Goal: Complete Application Form: Complete application form

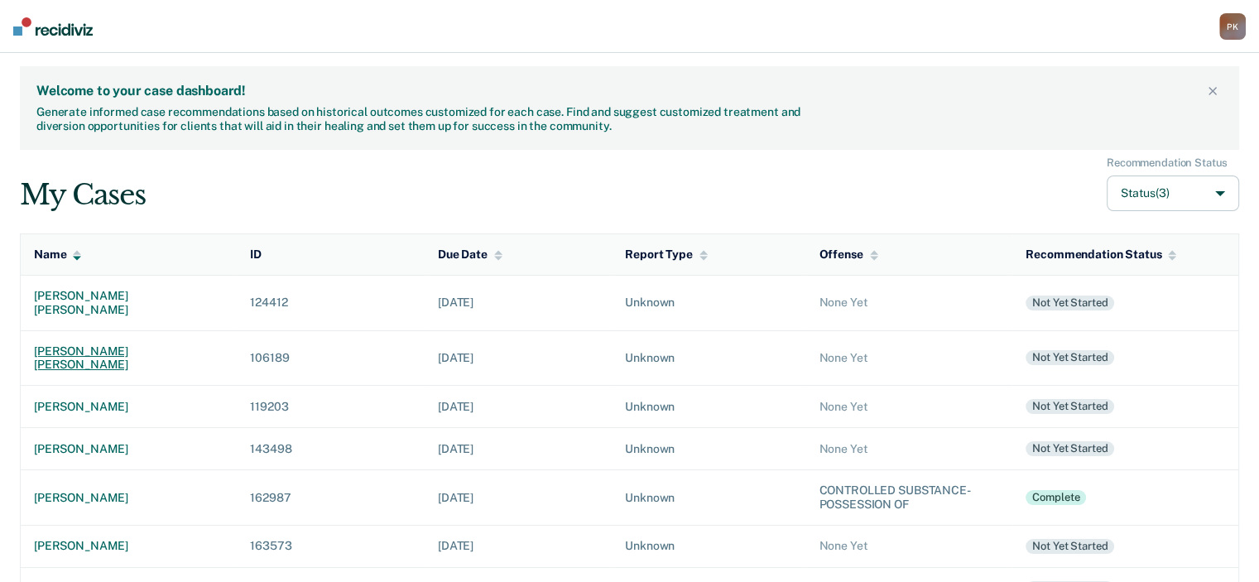
click at [71, 344] on div "[PERSON_NAME] [PERSON_NAME]" at bounding box center [129, 358] width 190 height 28
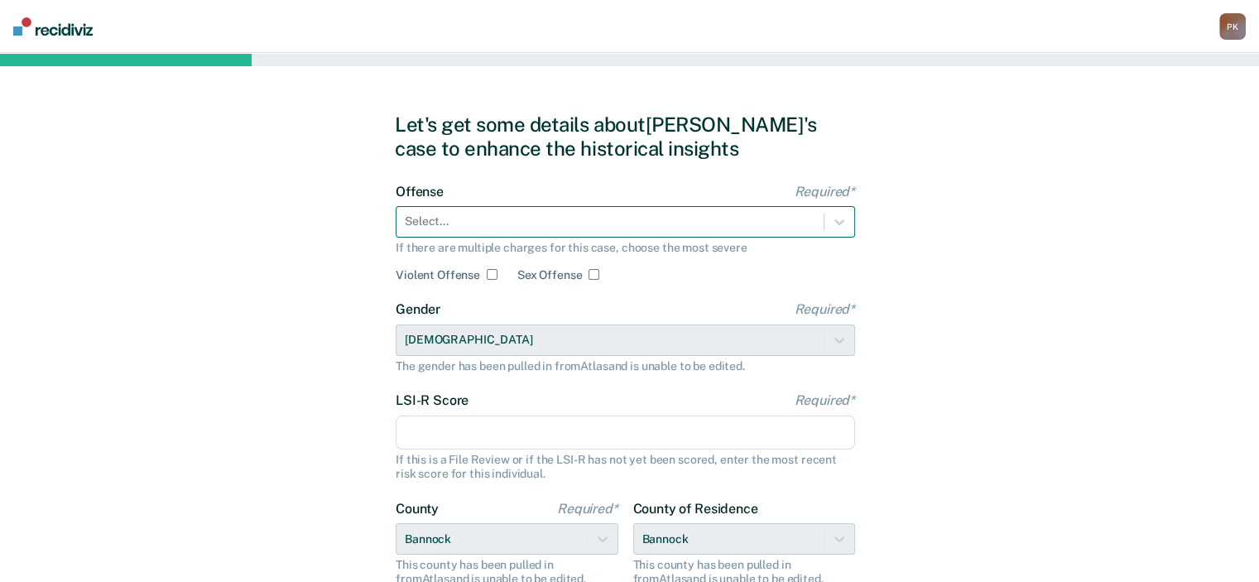
click at [699, 221] on div at bounding box center [610, 221] width 411 height 17
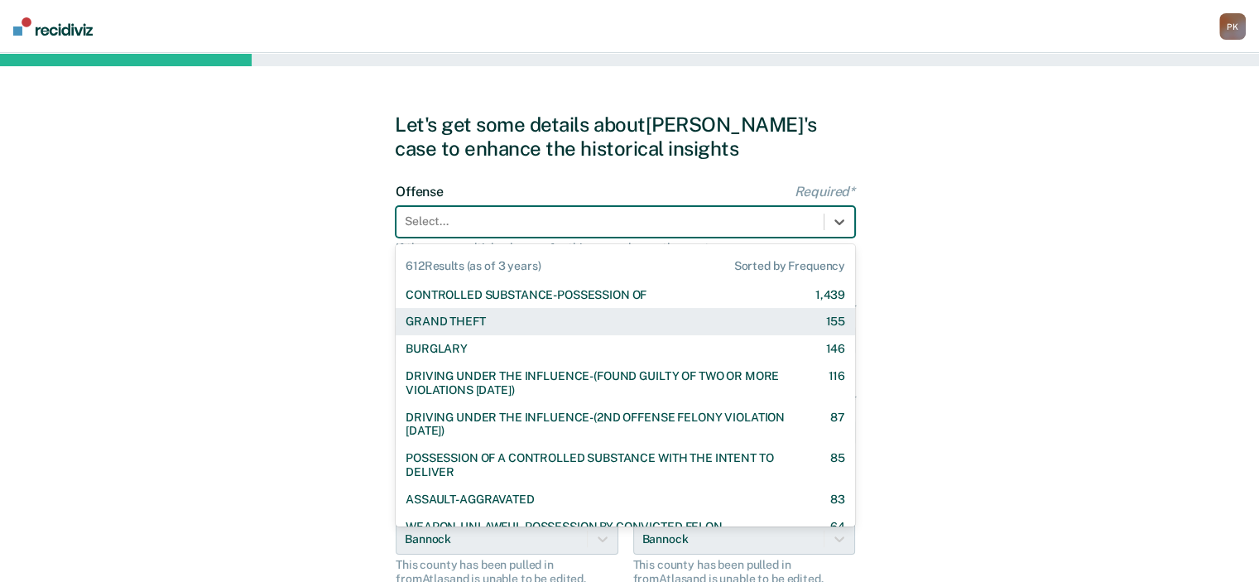
drag, startPoint x: 456, startPoint y: 327, endPoint x: 505, endPoint y: 346, distance: 52.4
click at [457, 327] on div "GRAND THEFT" at bounding box center [445, 322] width 79 height 14
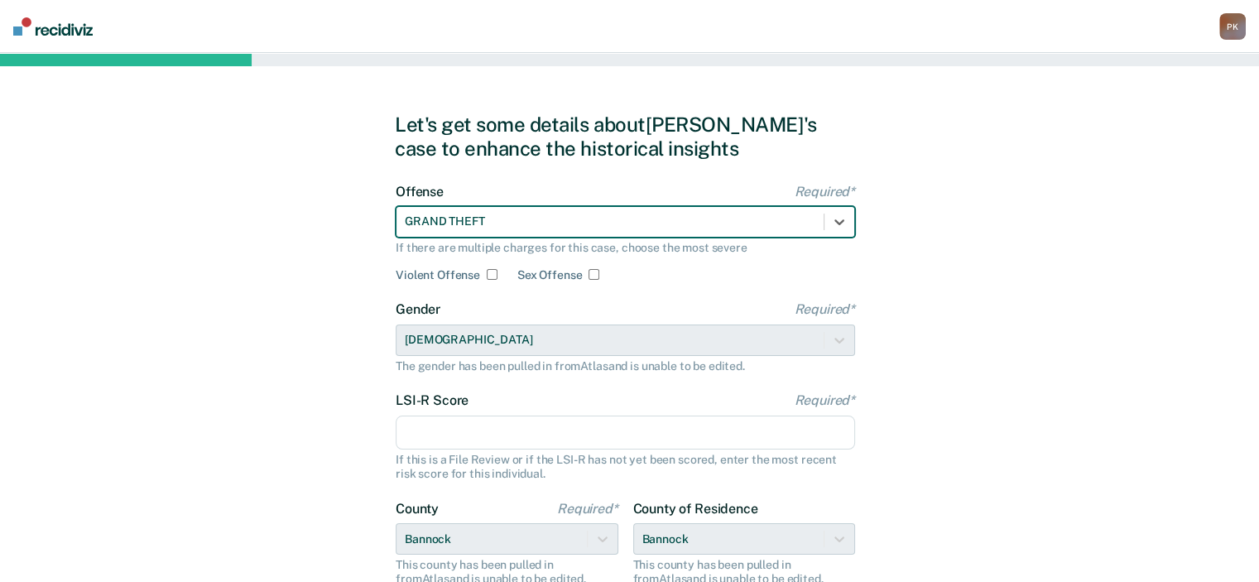
click at [568, 429] on input "LSI-R Score Required*" at bounding box center [625, 433] width 459 height 35
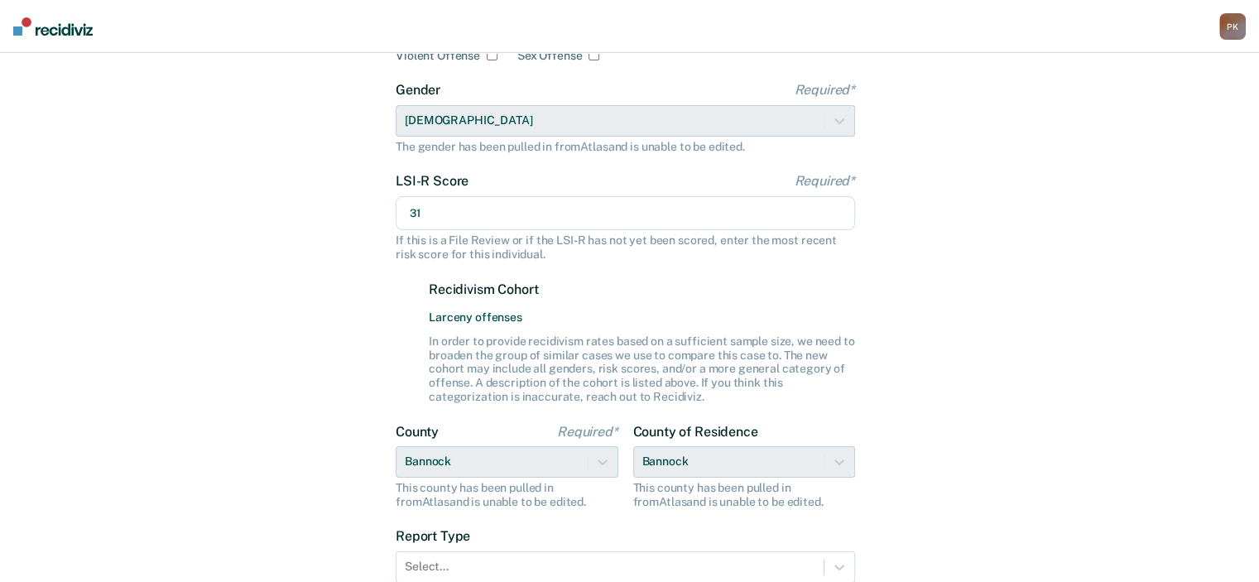
scroll to position [331, 0]
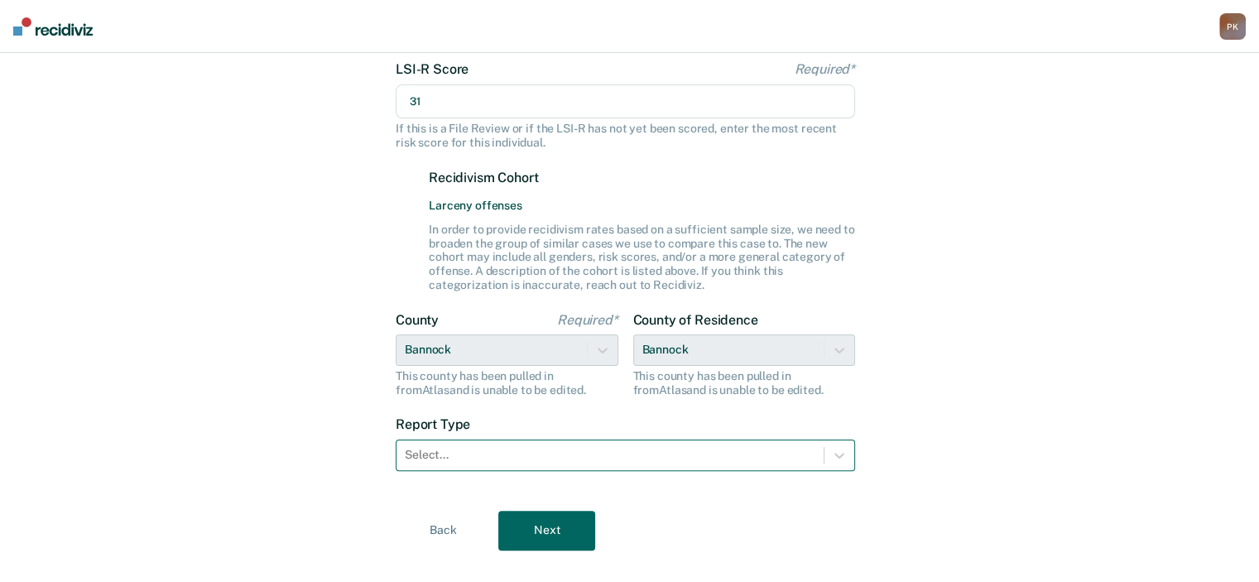
type input "31"
drag, startPoint x: 690, startPoint y: 454, endPoint x: 665, endPoint y: 458, distance: 25.2
click at [687, 454] on div at bounding box center [610, 454] width 411 height 17
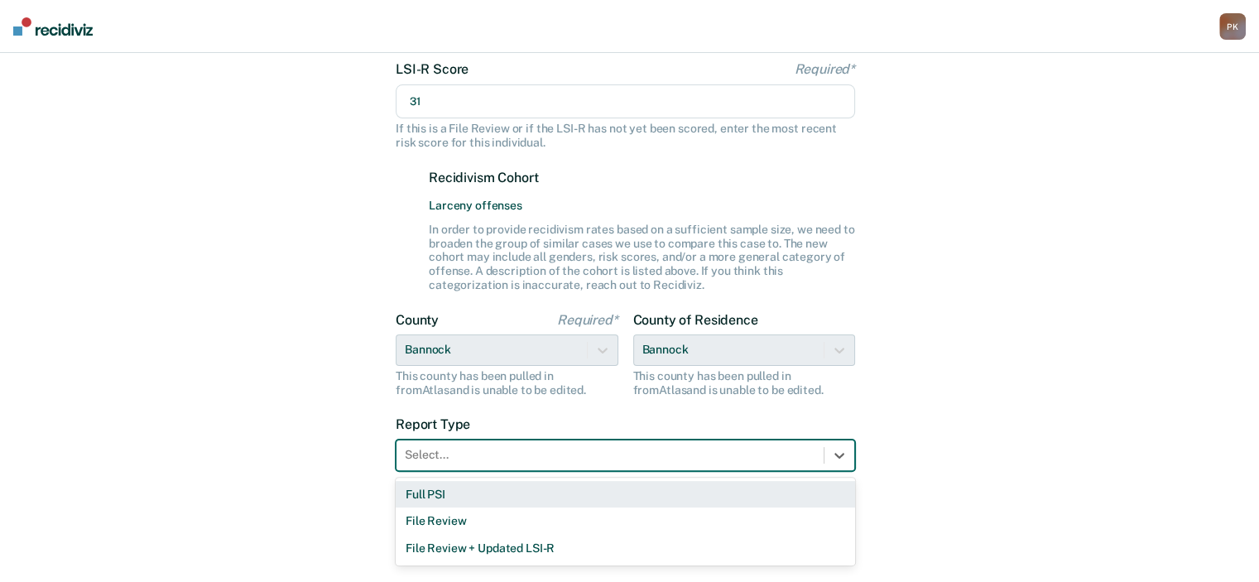
click at [467, 499] on div "Full PSI" at bounding box center [625, 494] width 459 height 27
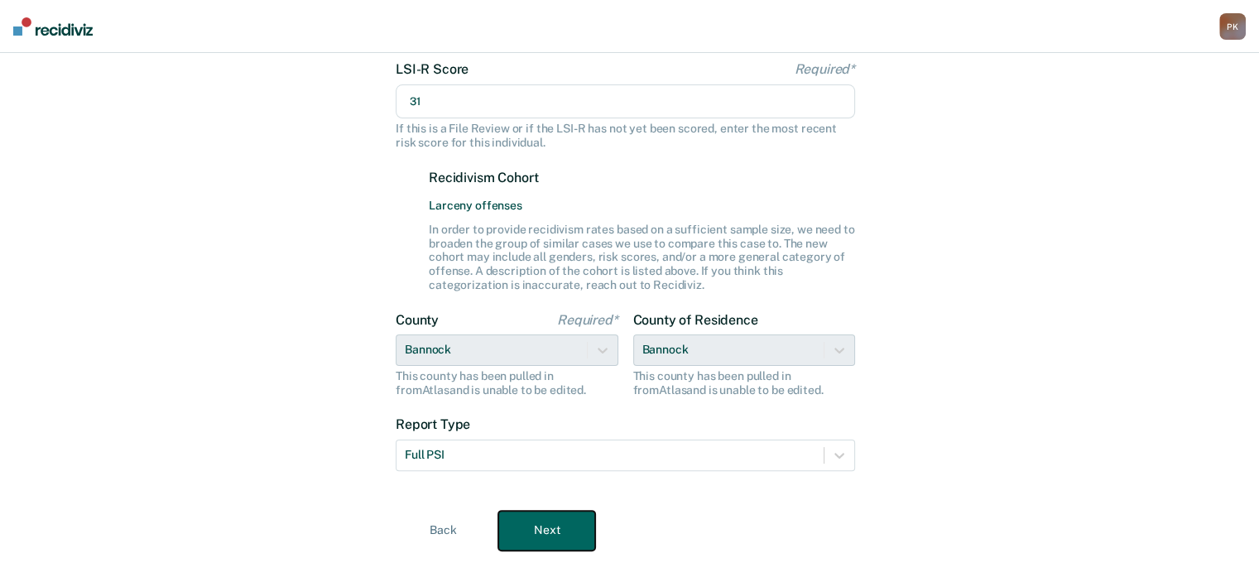
click at [540, 526] on button "Next" at bounding box center [546, 531] width 97 height 40
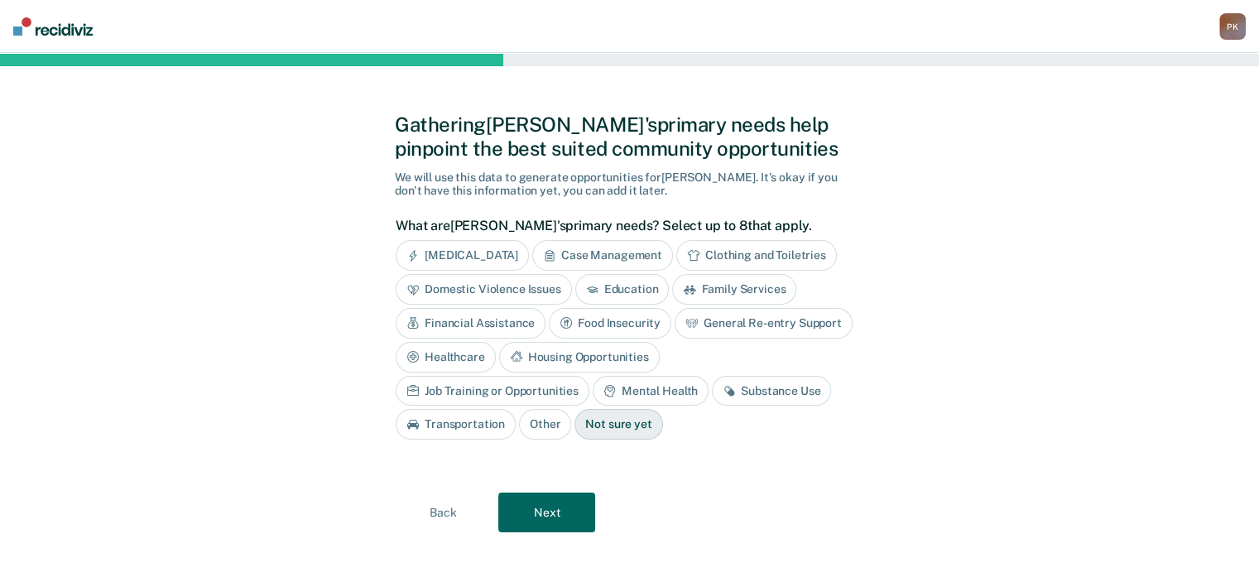
click at [625, 252] on div "Case Management" at bounding box center [602, 255] width 141 height 31
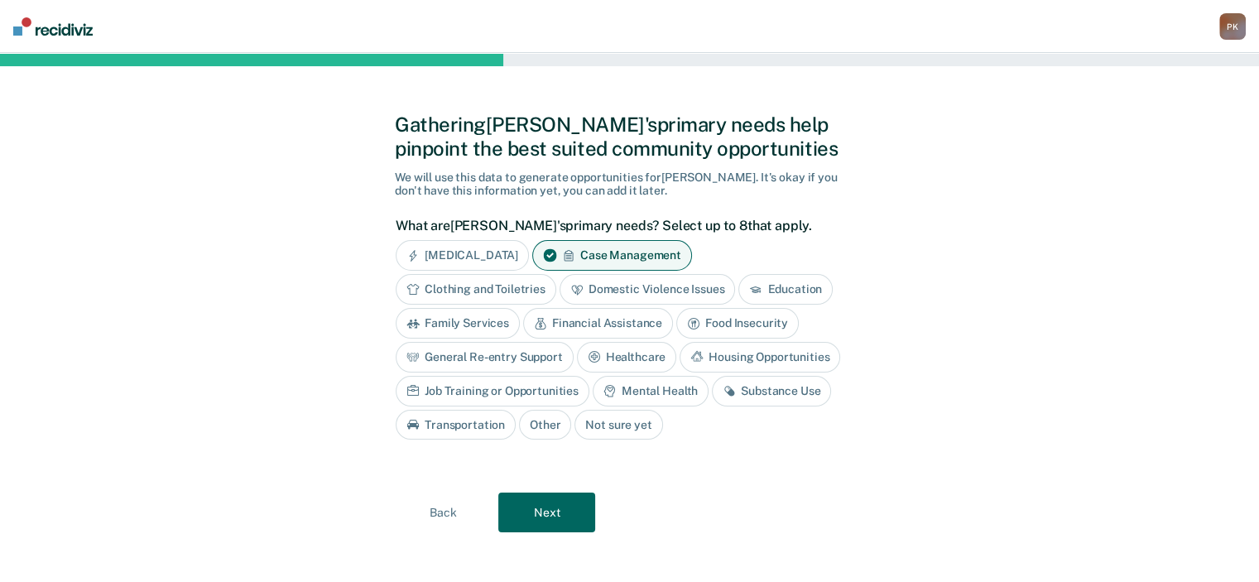
click at [785, 294] on div "Education" at bounding box center [785, 289] width 94 height 31
click at [632, 323] on div "Financial Assistance" at bounding box center [598, 323] width 150 height 31
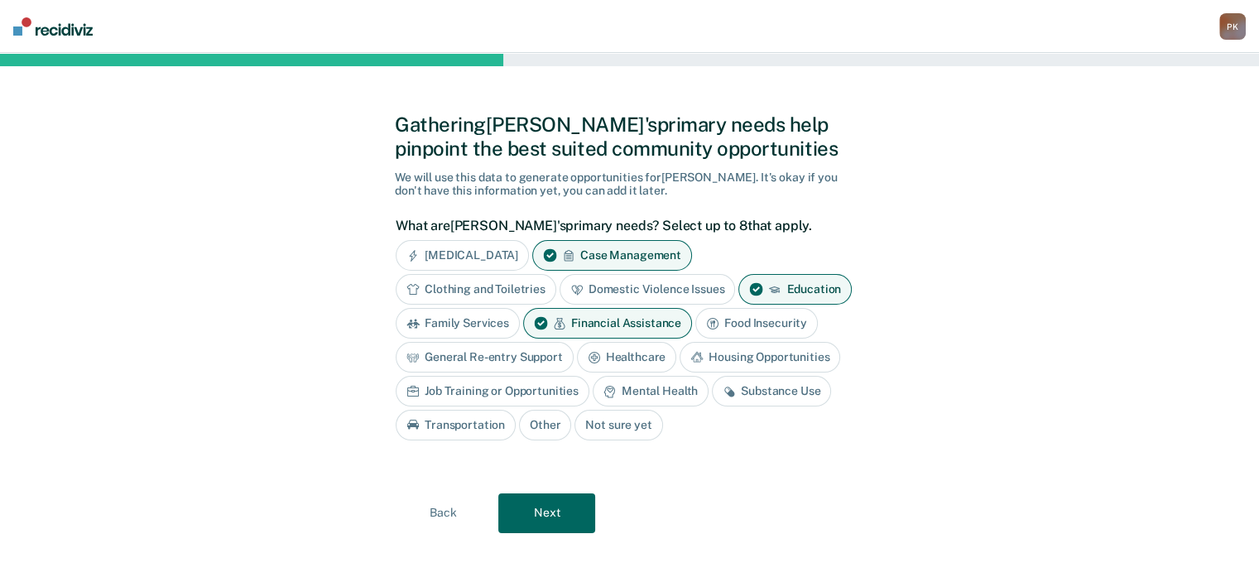
click at [646, 392] on div "Mental Health" at bounding box center [651, 391] width 116 height 31
click at [771, 387] on div "Substance Use" at bounding box center [790, 391] width 119 height 31
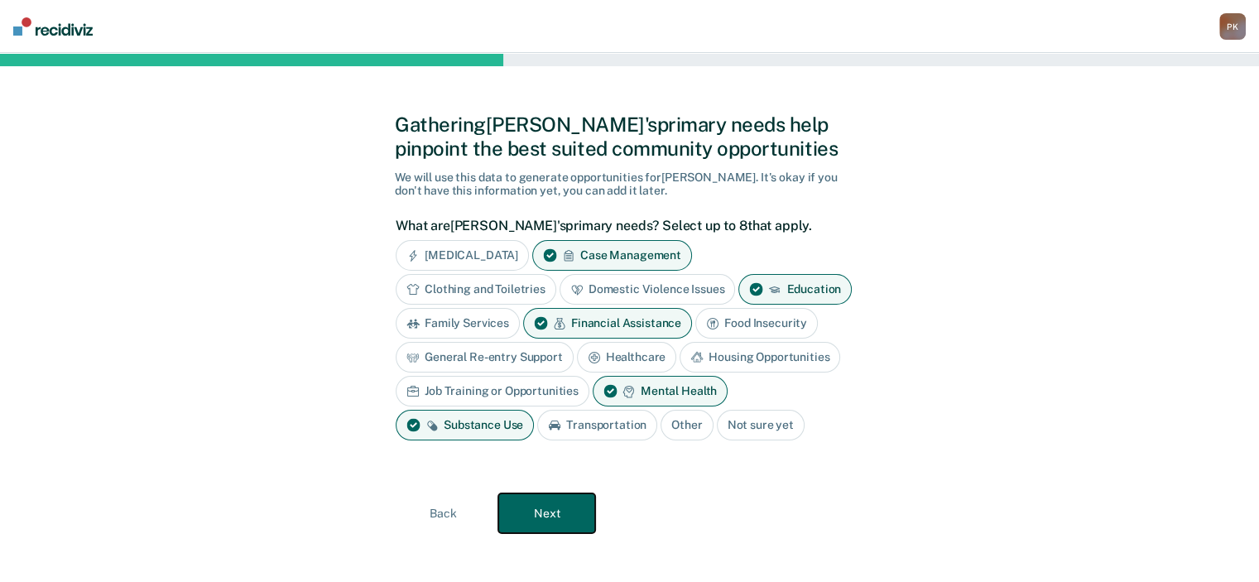
click at [560, 516] on button "Next" at bounding box center [546, 513] width 97 height 40
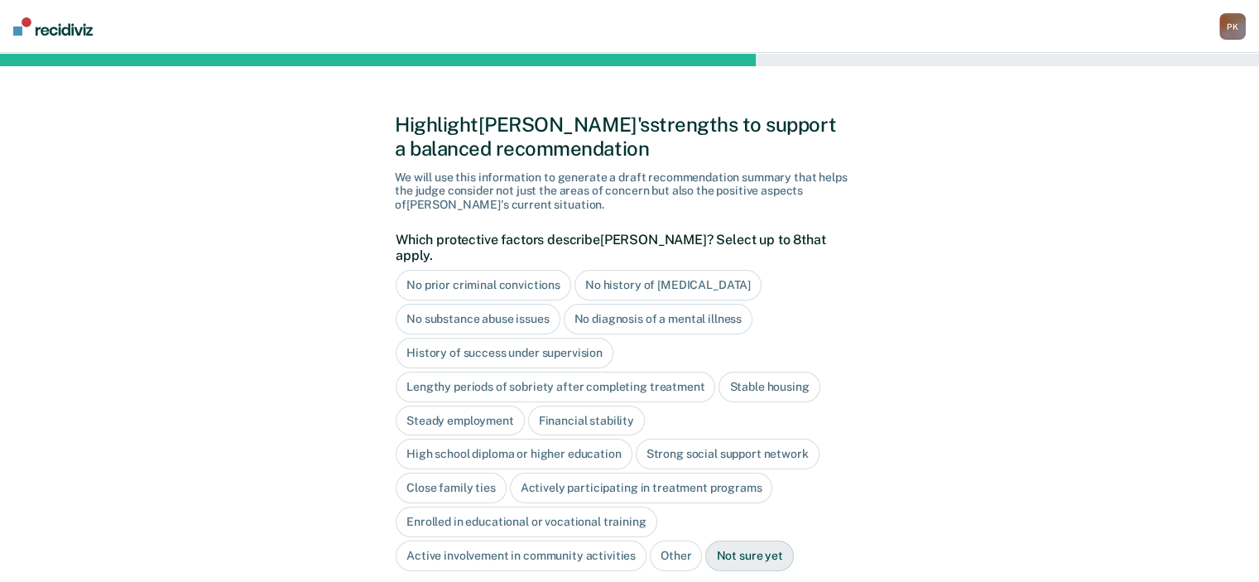
scroll to position [83, 0]
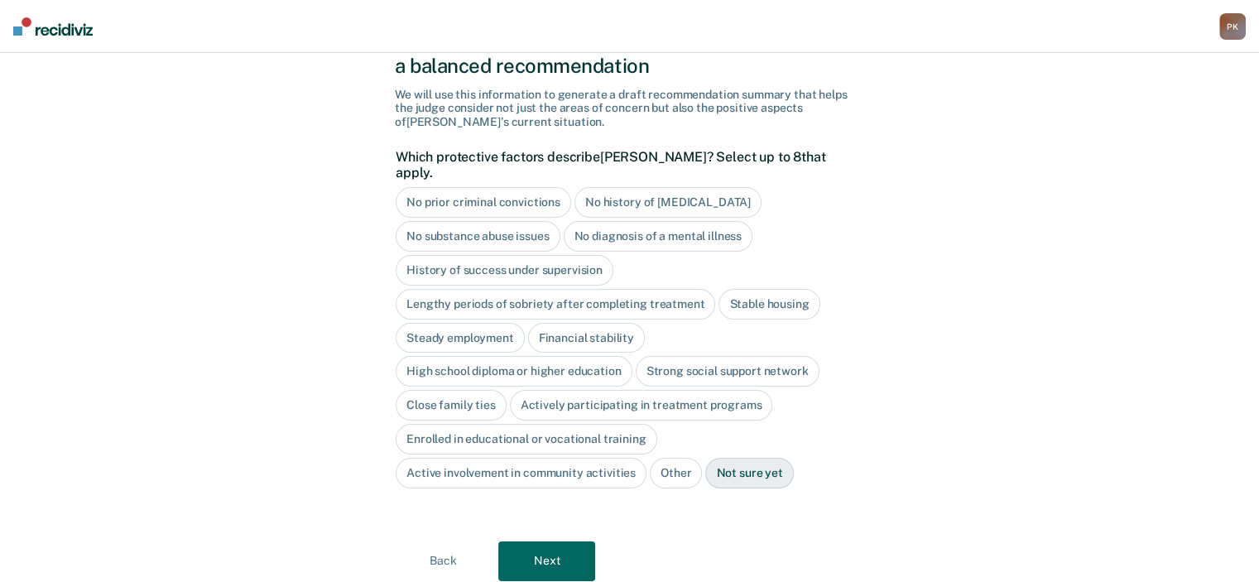
click at [752, 289] on div "Stable housing" at bounding box center [768, 304] width 101 height 31
click at [464, 390] on div "Close family ties" at bounding box center [451, 405] width 111 height 31
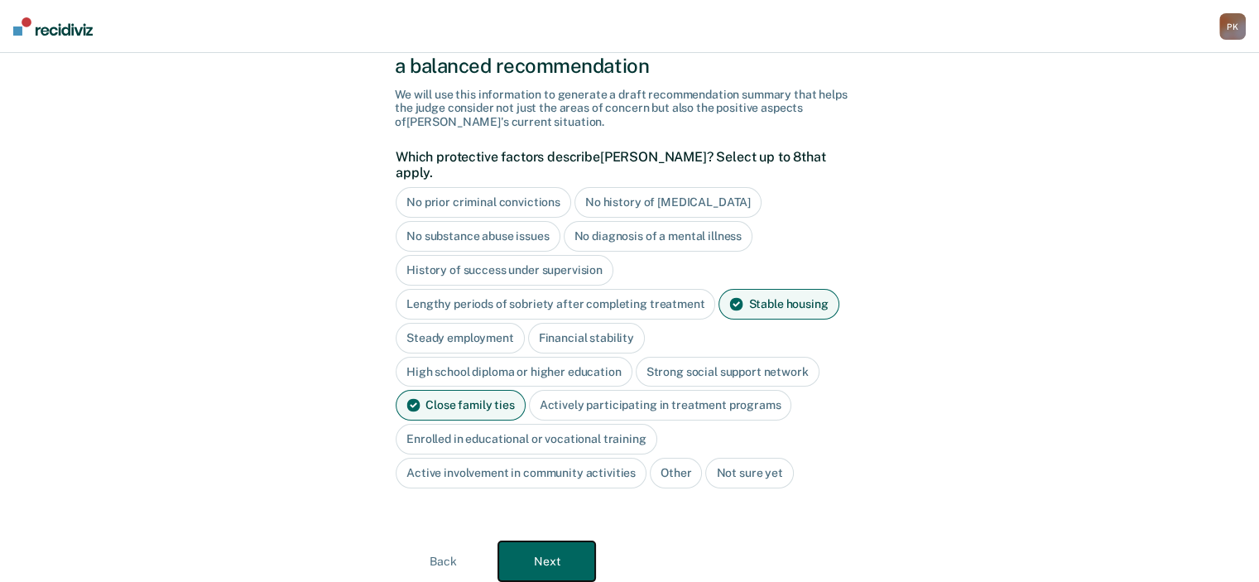
click at [545, 548] on button "Next" at bounding box center [546, 561] width 97 height 40
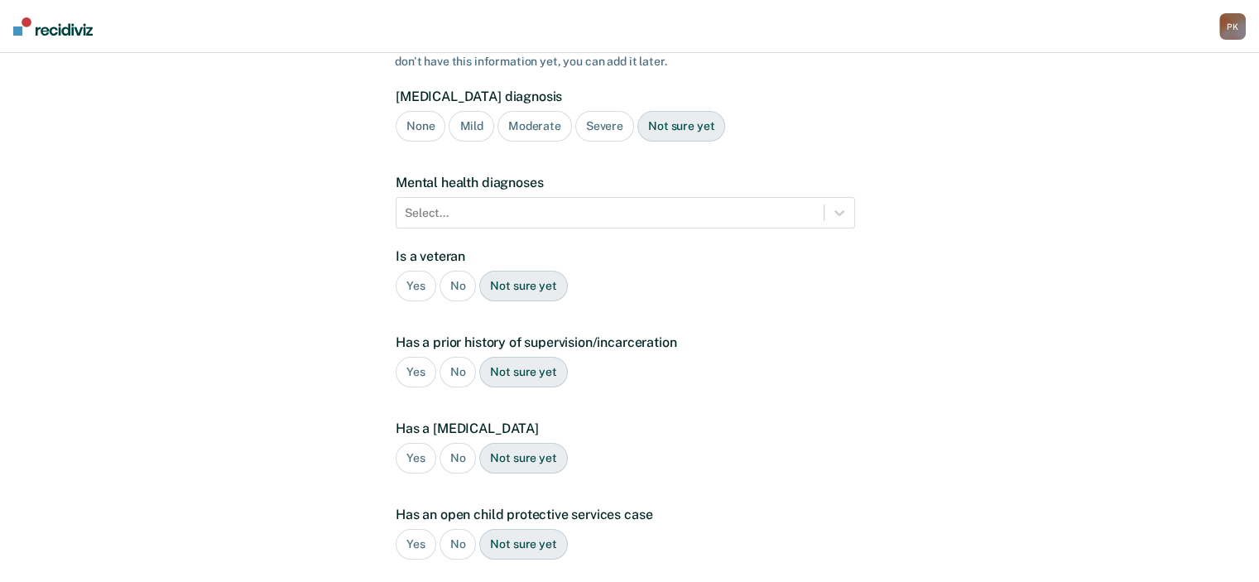
scroll to position [0, 0]
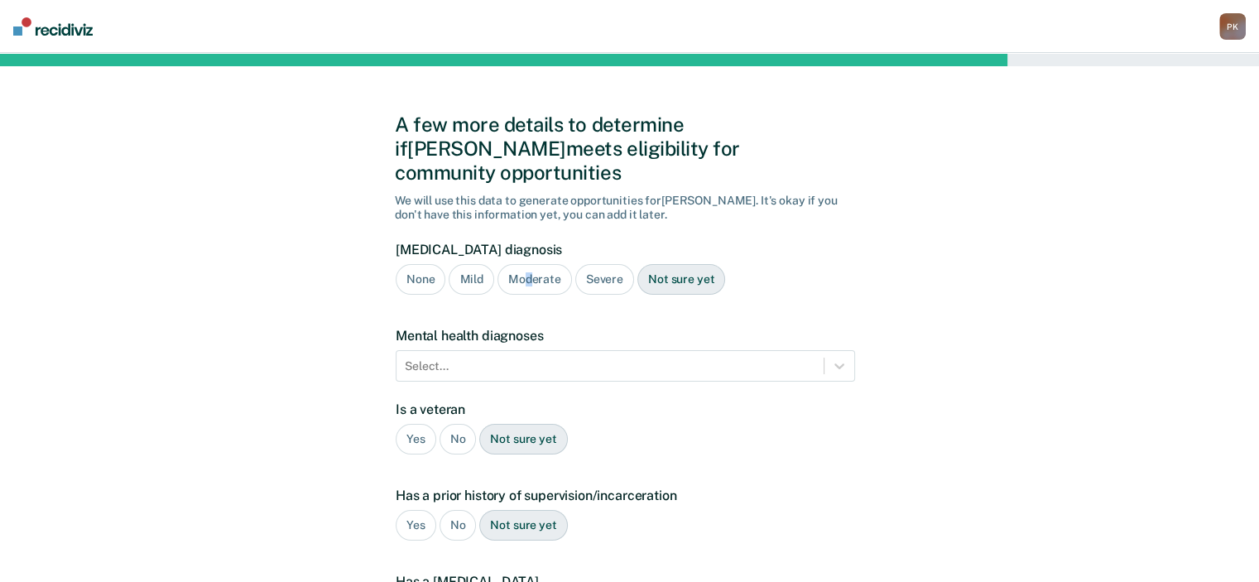
click at [526, 264] on div "Moderate" at bounding box center [534, 279] width 74 height 31
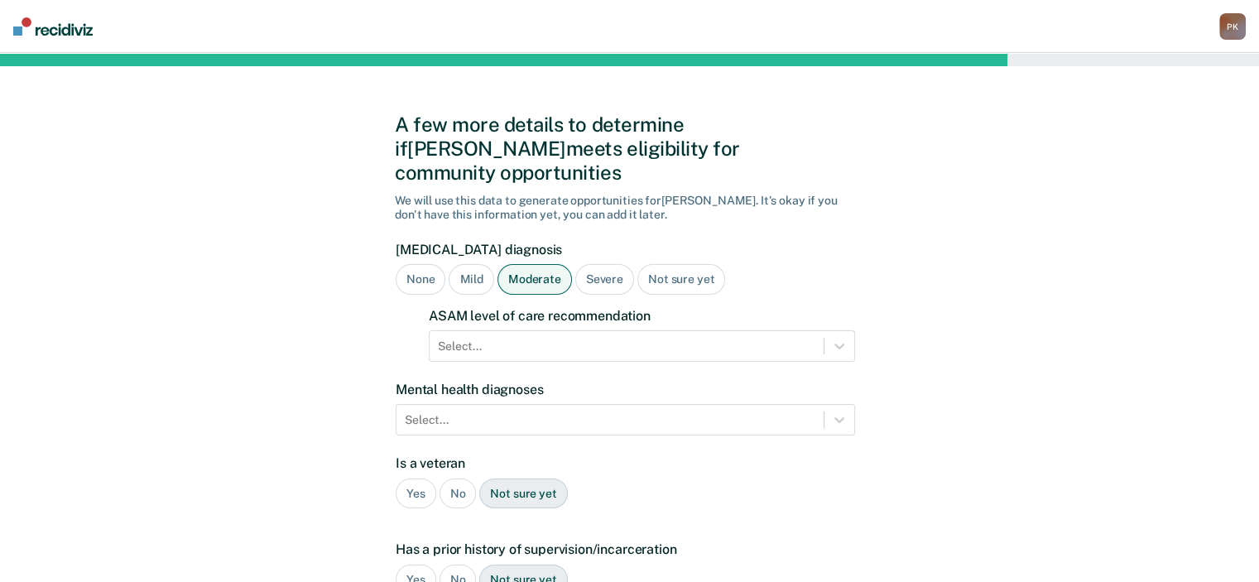
click at [600, 330] on div "Select..." at bounding box center [642, 345] width 426 height 31
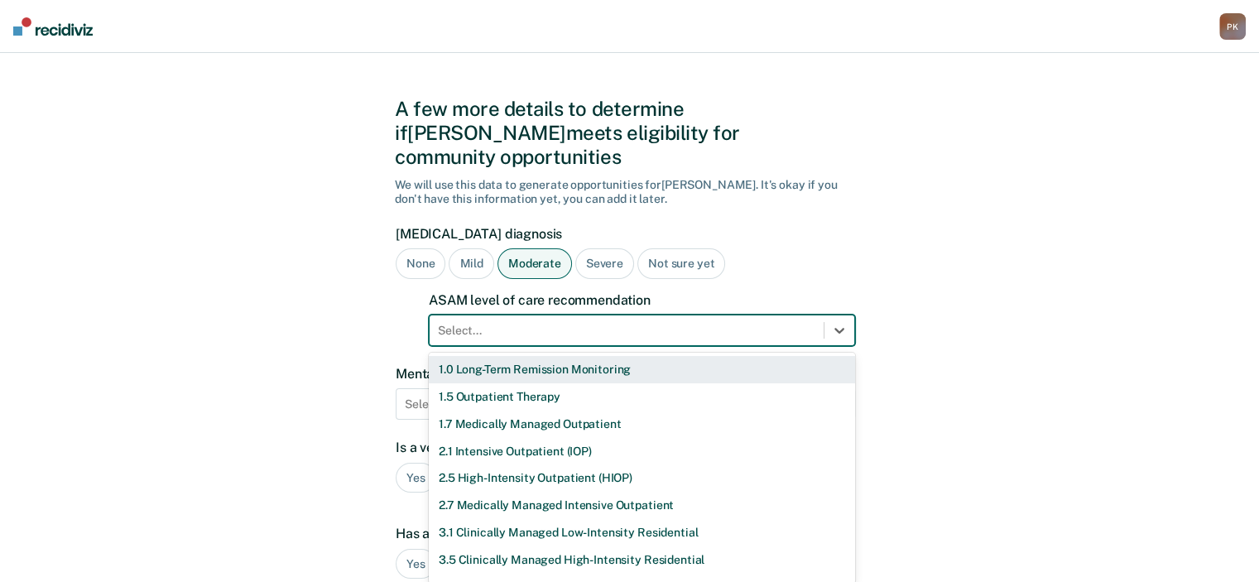
scroll to position [17, 0]
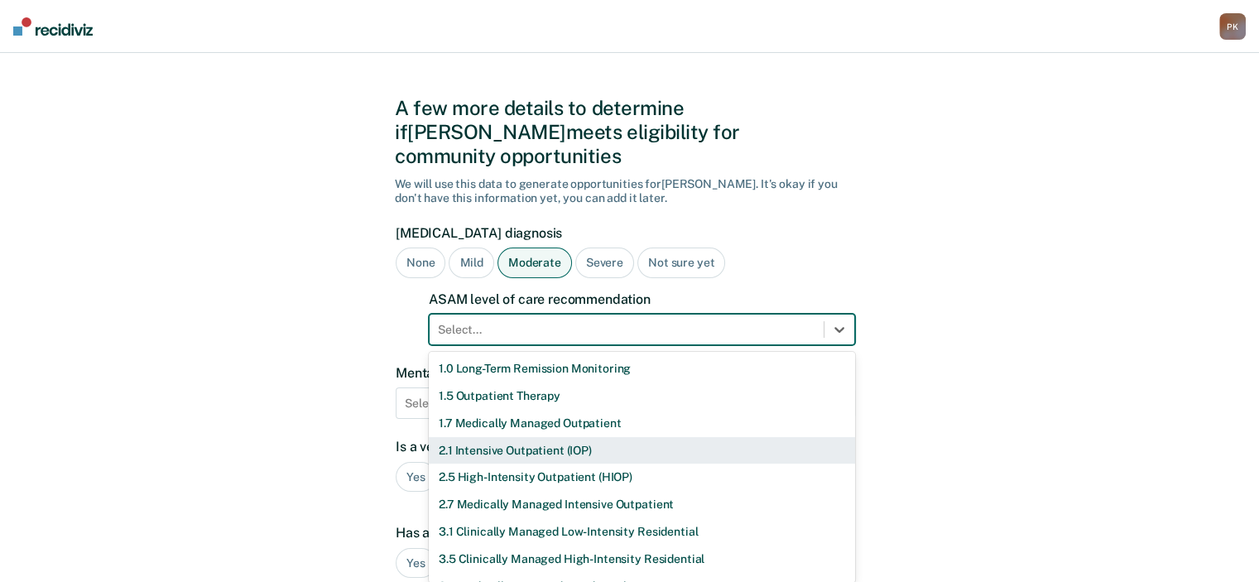
click at [556, 437] on div "2.1 Intensive Outpatient (IOP)" at bounding box center [642, 450] width 426 height 27
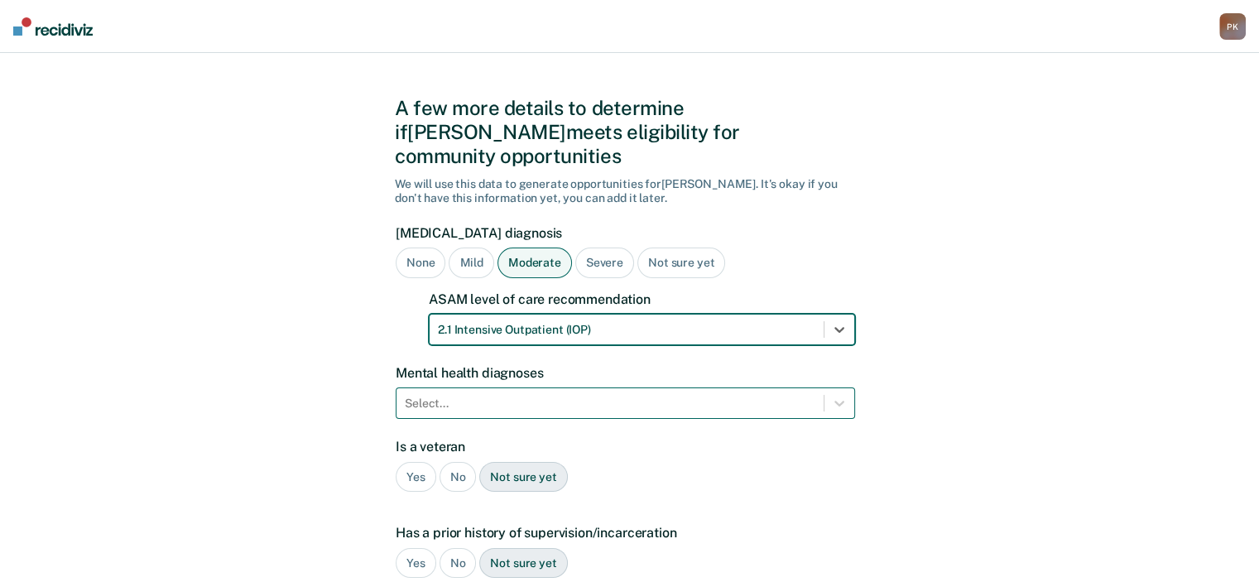
click at [610, 387] on div "Select..." at bounding box center [625, 402] width 459 height 31
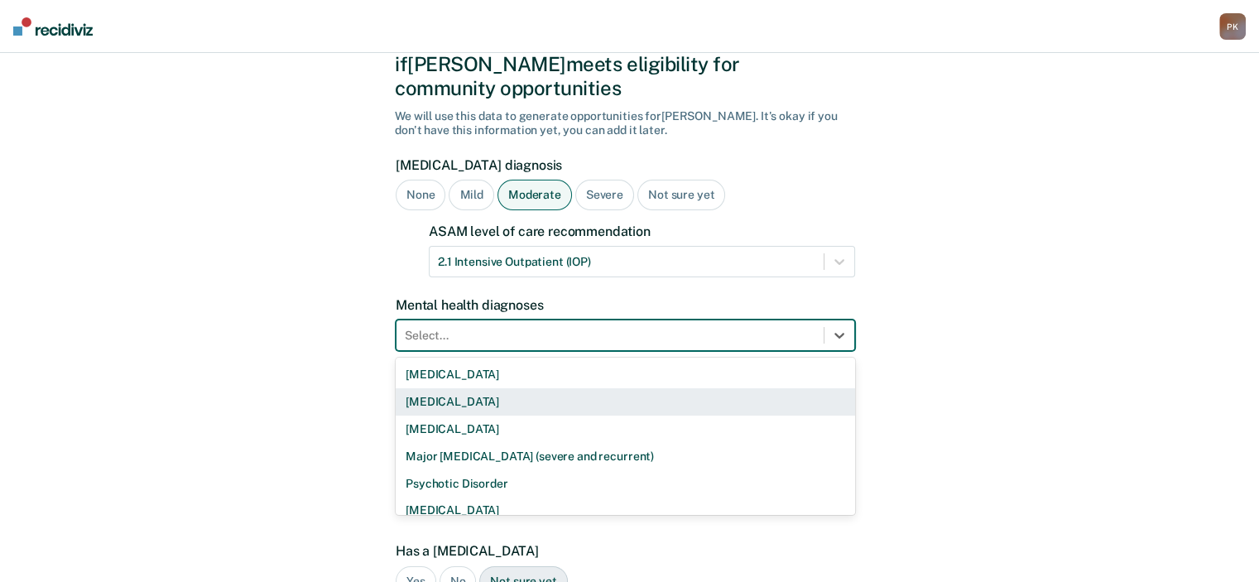
scroll to position [91, 0]
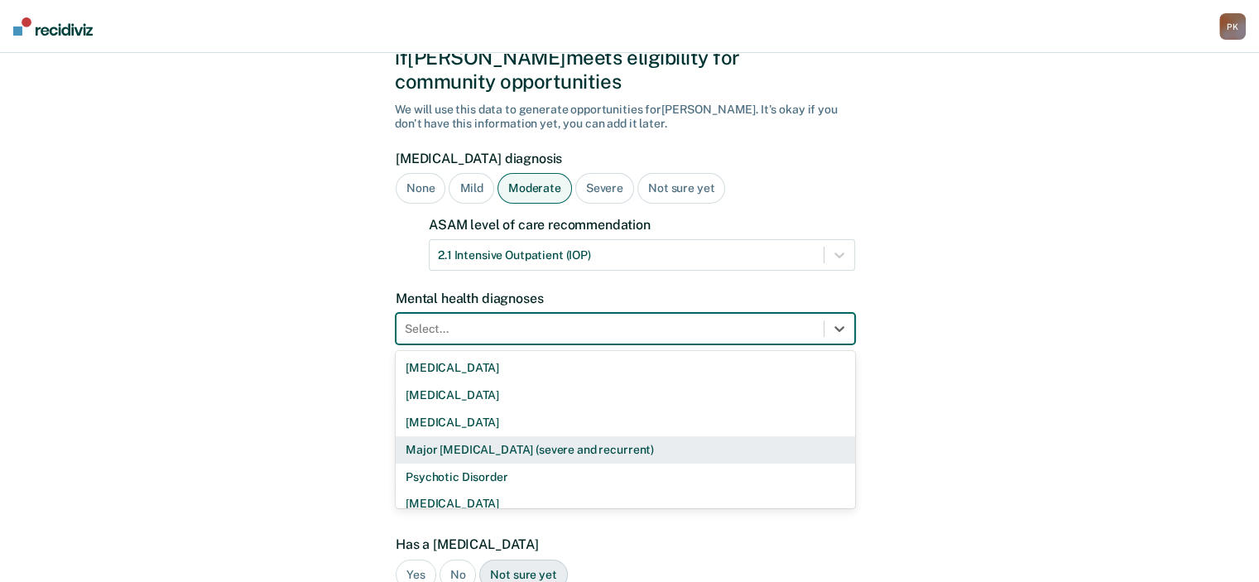
drag, startPoint x: 576, startPoint y: 425, endPoint x: 646, endPoint y: 438, distance: 71.6
click at [576, 436] on div "Major [MEDICAL_DATA] (severe and recurrent)" at bounding box center [625, 449] width 459 height 27
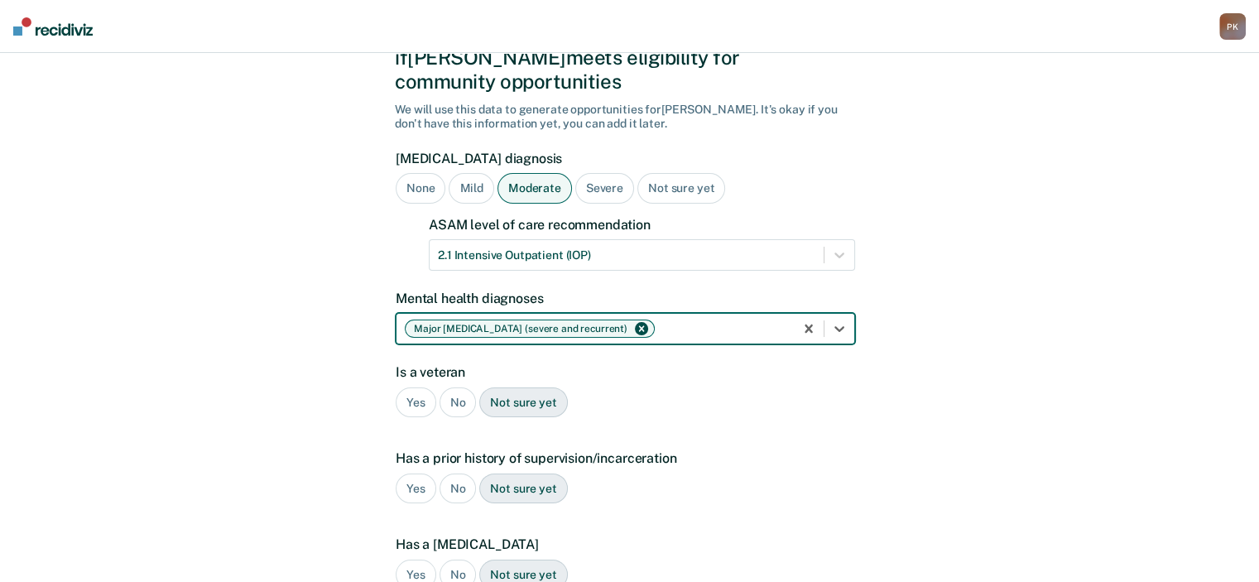
click at [456, 387] on div "No" at bounding box center [458, 402] width 37 height 31
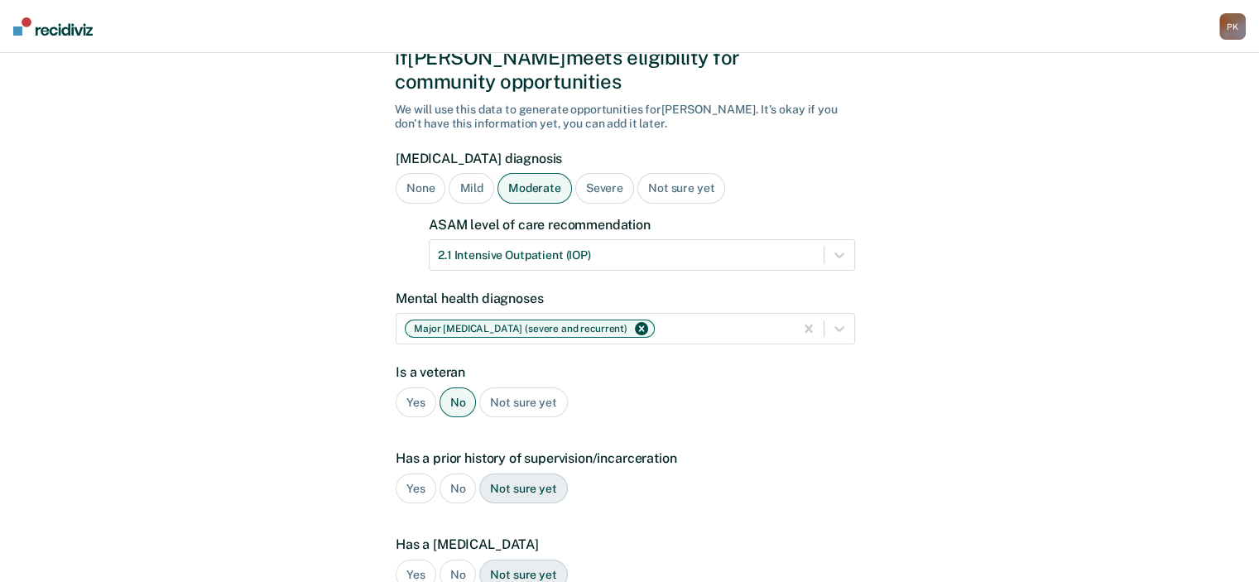
drag, startPoint x: 411, startPoint y: 463, endPoint x: 559, endPoint y: 456, distance: 148.3
click at [417, 473] on div "Yes" at bounding box center [416, 488] width 41 height 31
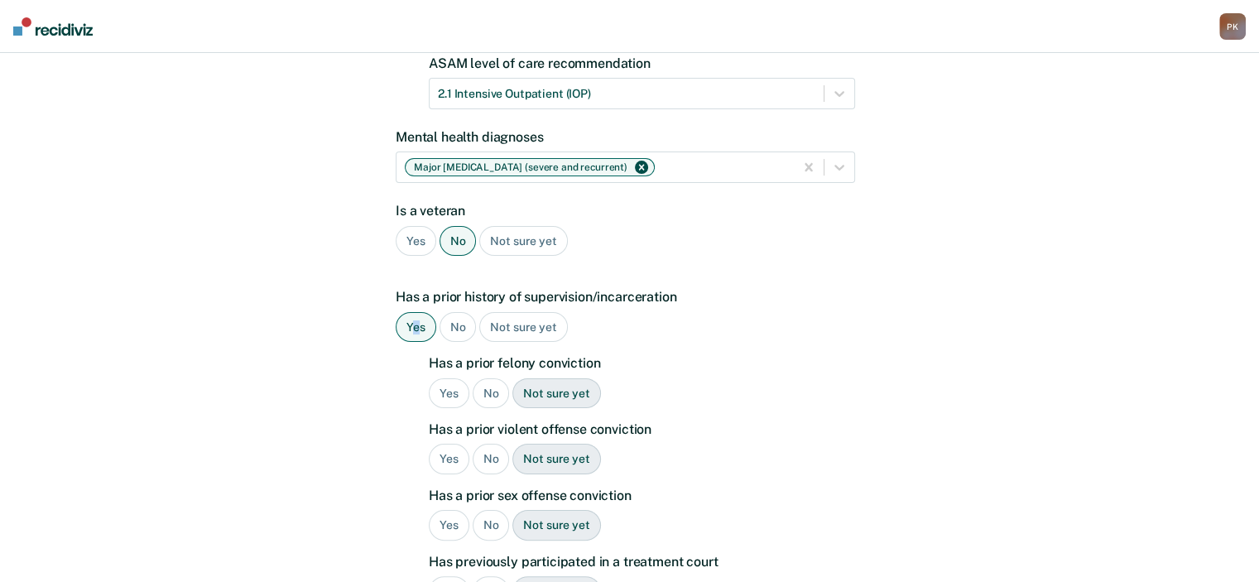
scroll to position [257, 0]
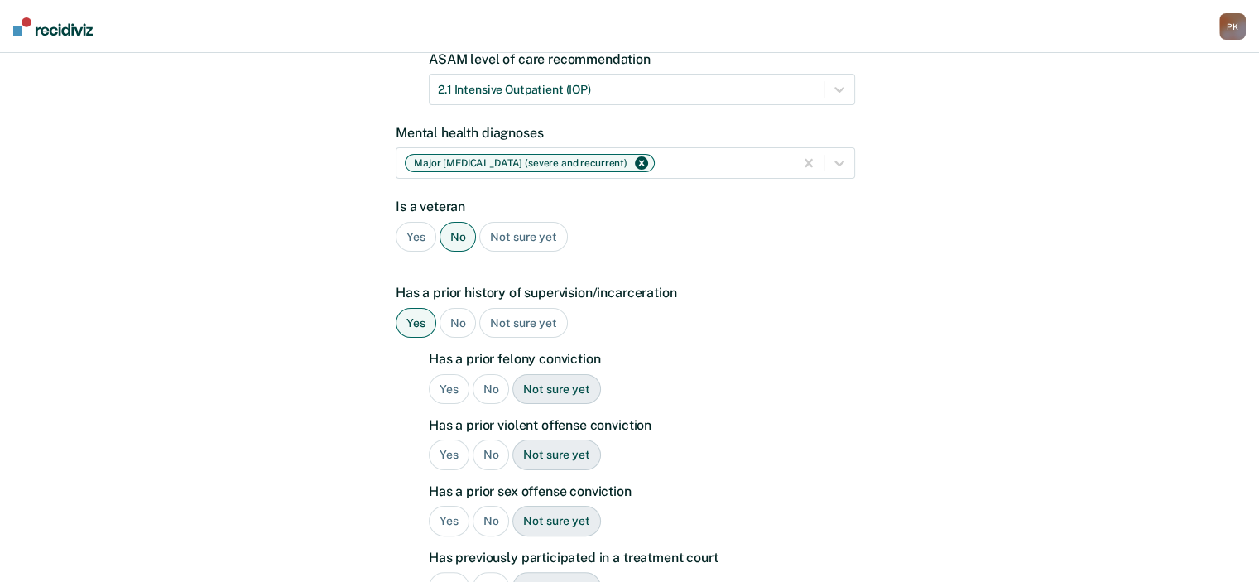
click at [454, 374] on div "Yes" at bounding box center [449, 389] width 41 height 31
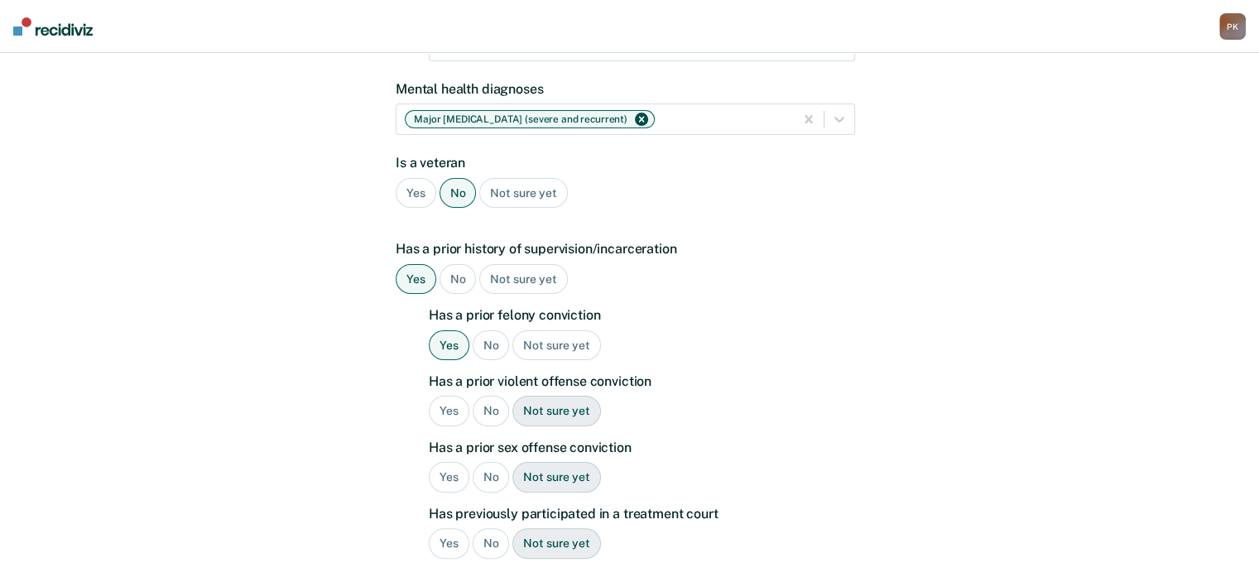
scroll to position [339, 0]
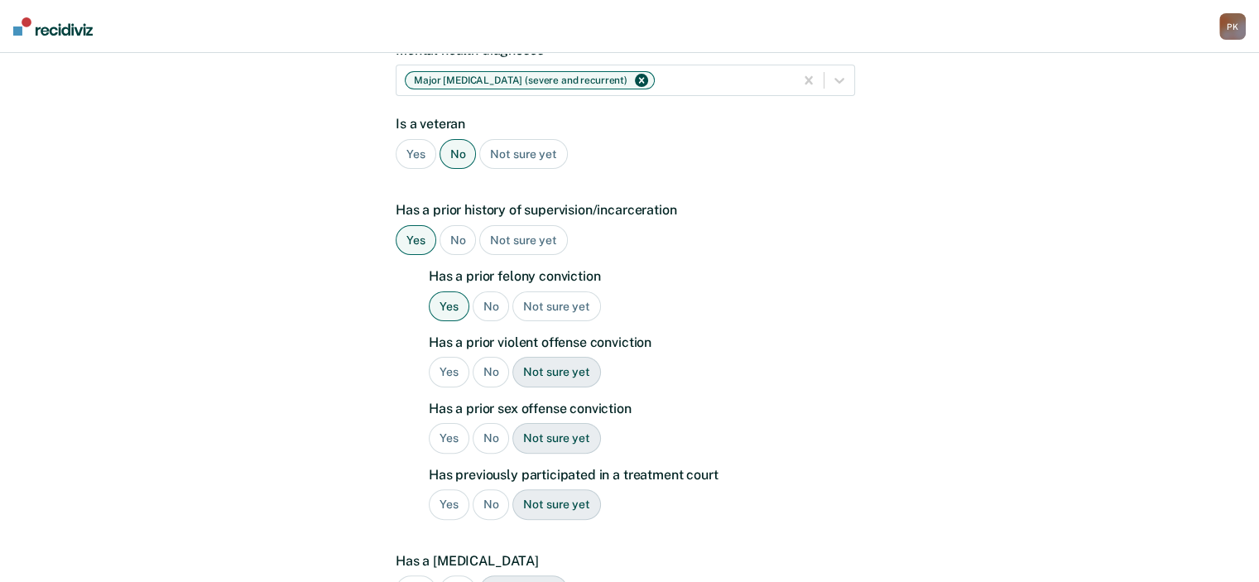
click at [447, 357] on div "Yes" at bounding box center [449, 372] width 41 height 31
click at [452, 423] on div "Yes" at bounding box center [449, 438] width 41 height 31
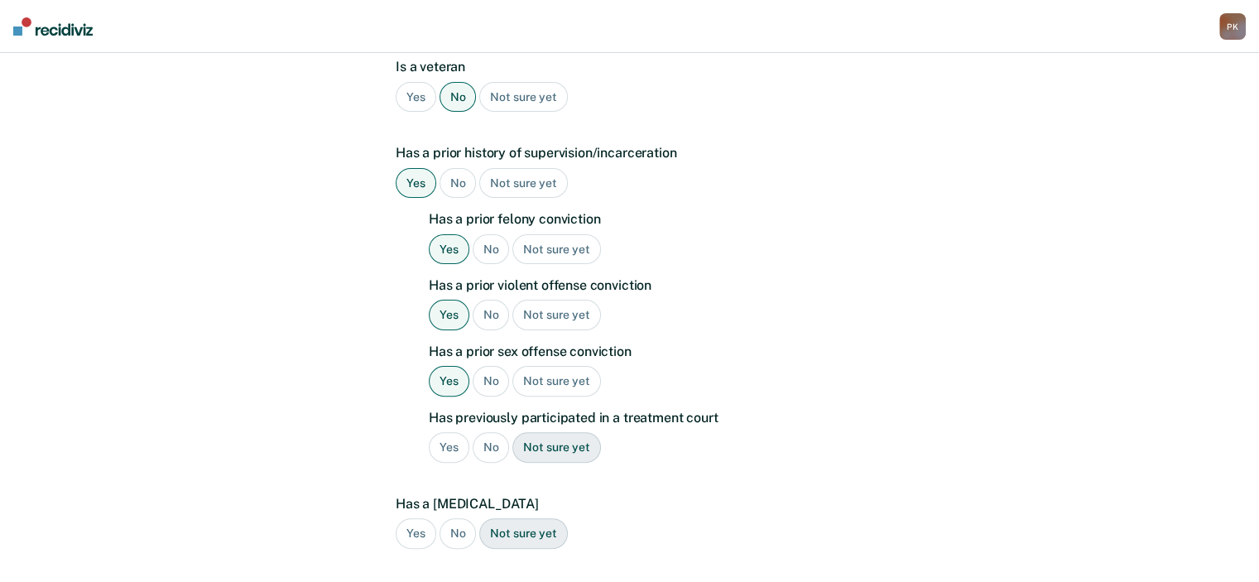
scroll to position [422, 0]
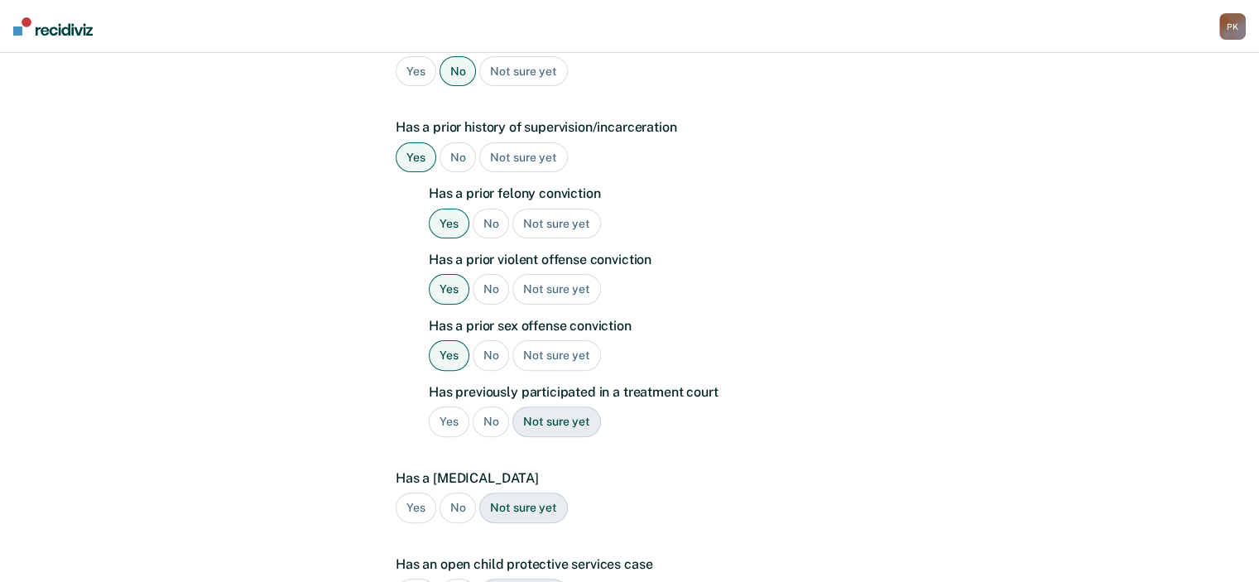
click at [485, 406] on div "No" at bounding box center [491, 421] width 37 height 31
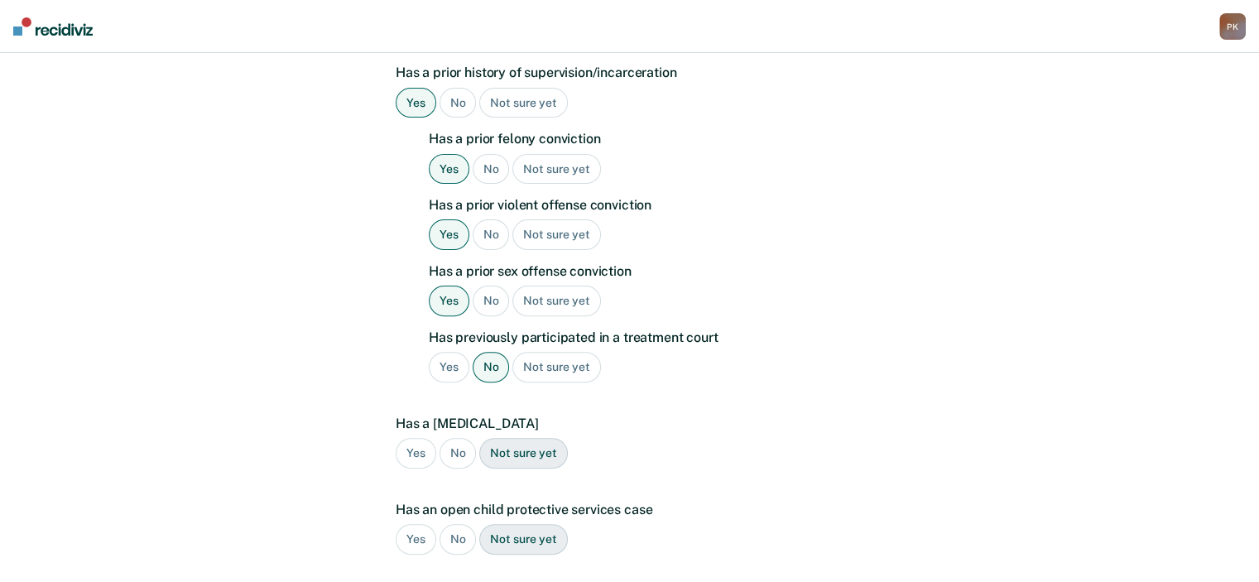
scroll to position [505, 0]
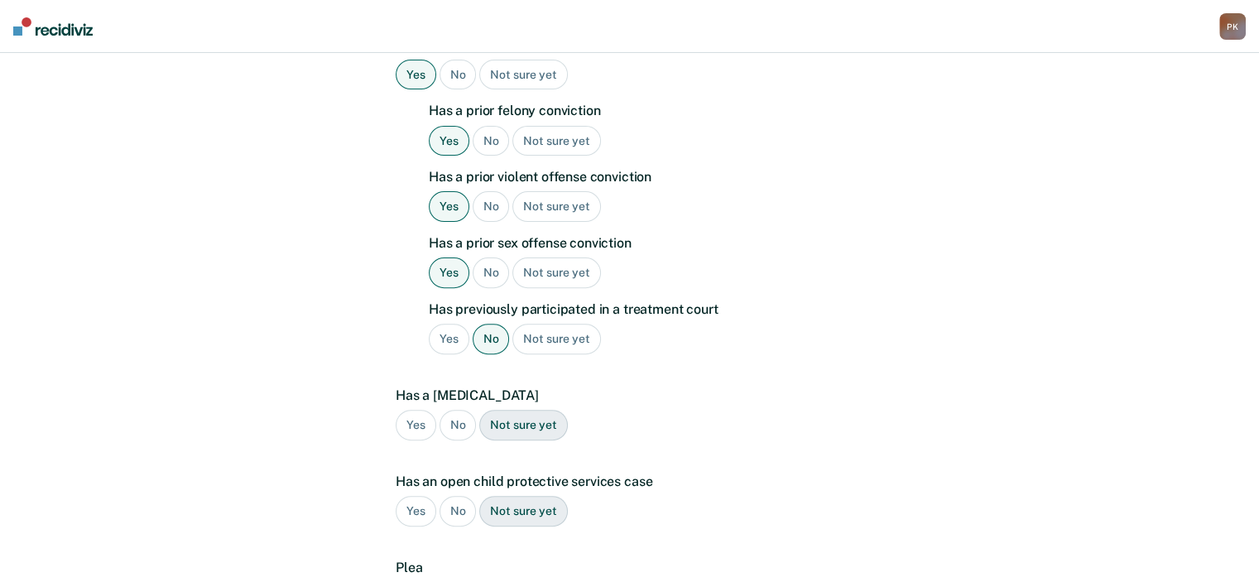
click at [427, 410] on div "Yes" at bounding box center [416, 425] width 41 height 31
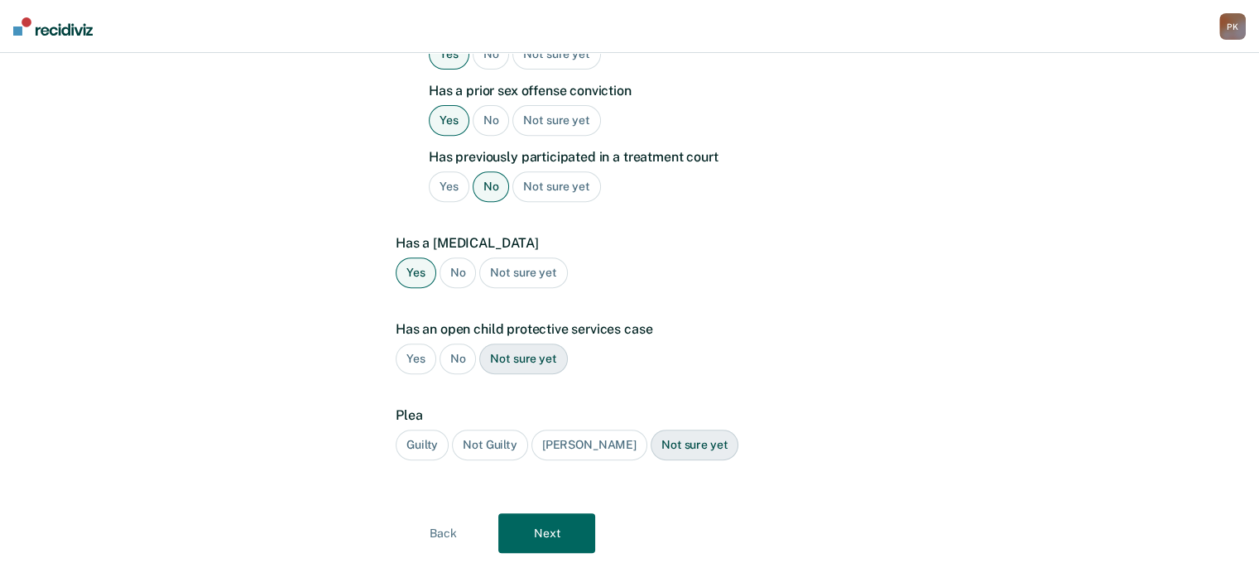
scroll to position [661, 0]
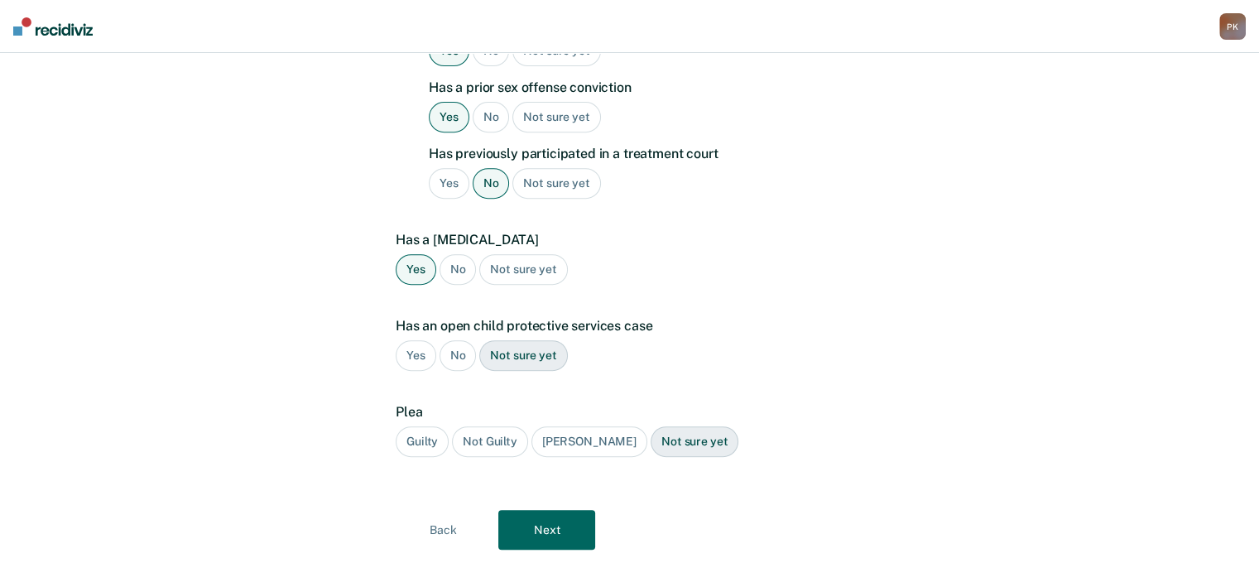
drag, startPoint x: 460, startPoint y: 330, endPoint x: 448, endPoint y: 341, distance: 16.4
click at [458, 340] on div "No" at bounding box center [458, 355] width 37 height 31
drag, startPoint x: 424, startPoint y: 414, endPoint x: 552, endPoint y: 500, distance: 154.5
click at [424, 426] on div "Guilty" at bounding box center [422, 441] width 53 height 31
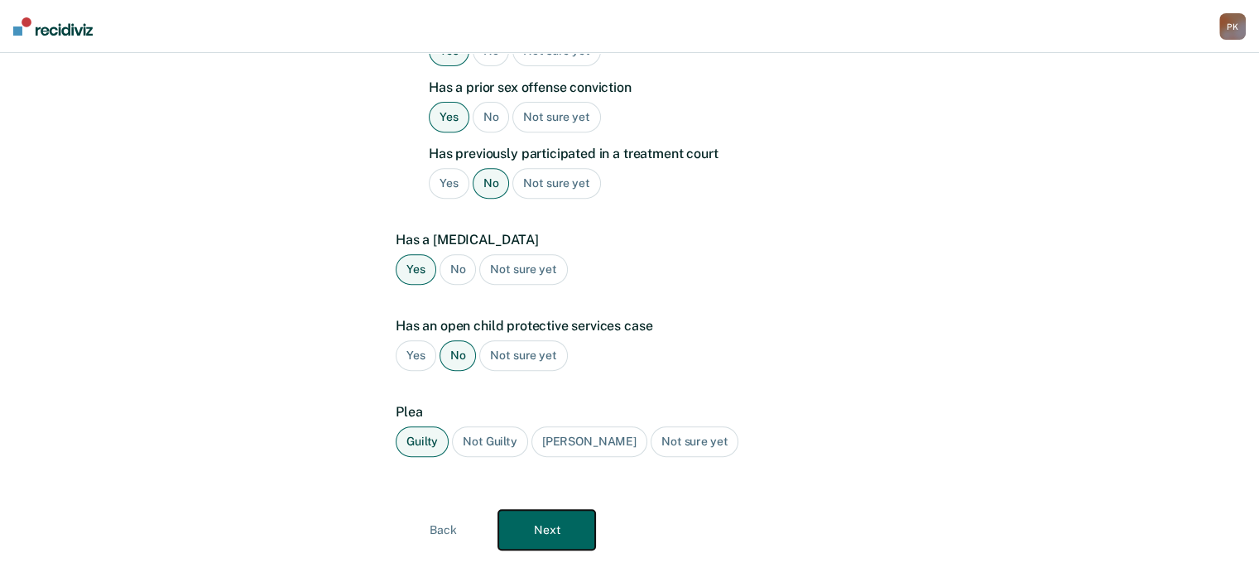
click at [561, 510] on button "Next" at bounding box center [546, 530] width 97 height 40
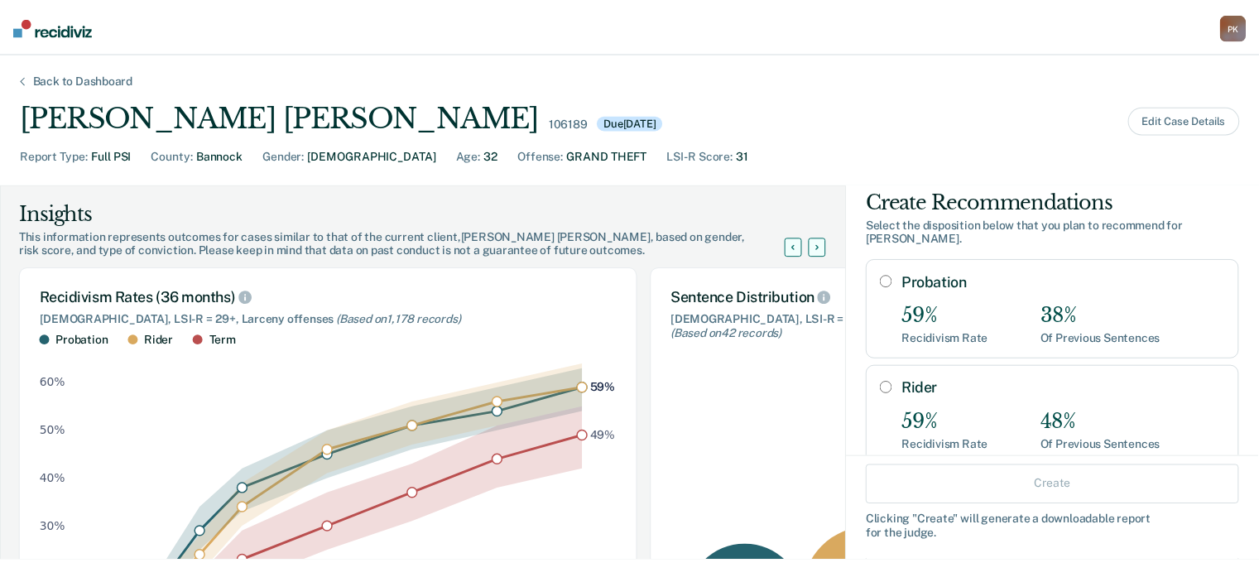
scroll to position [0, 0]
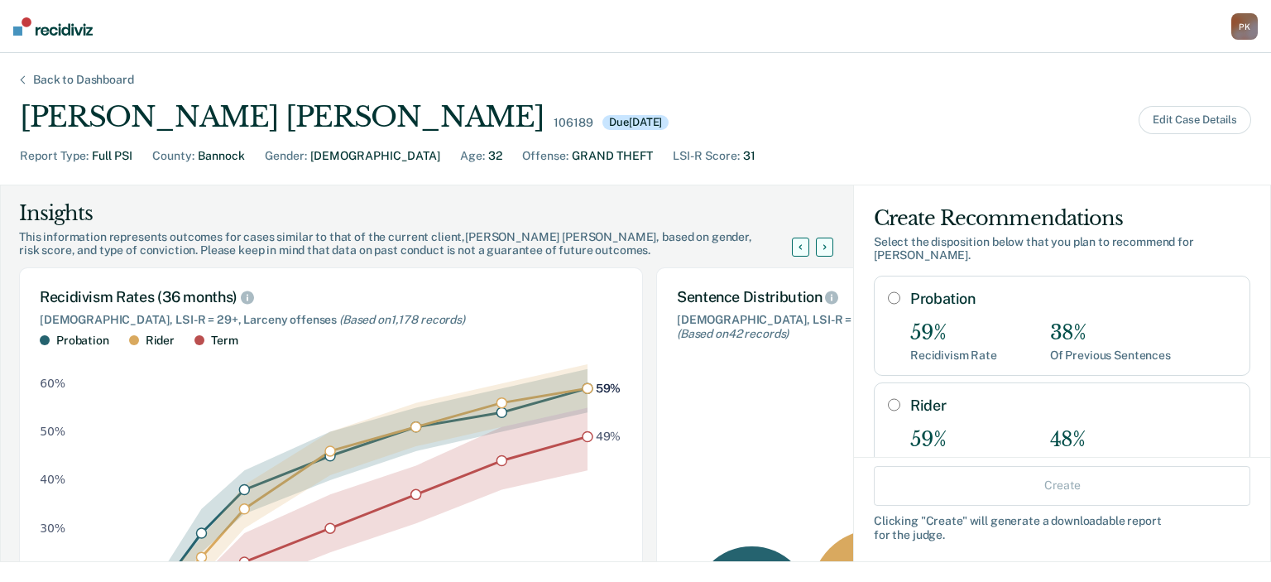
click at [888, 291] on input "Probation" at bounding box center [894, 297] width 12 height 13
radio input "true"
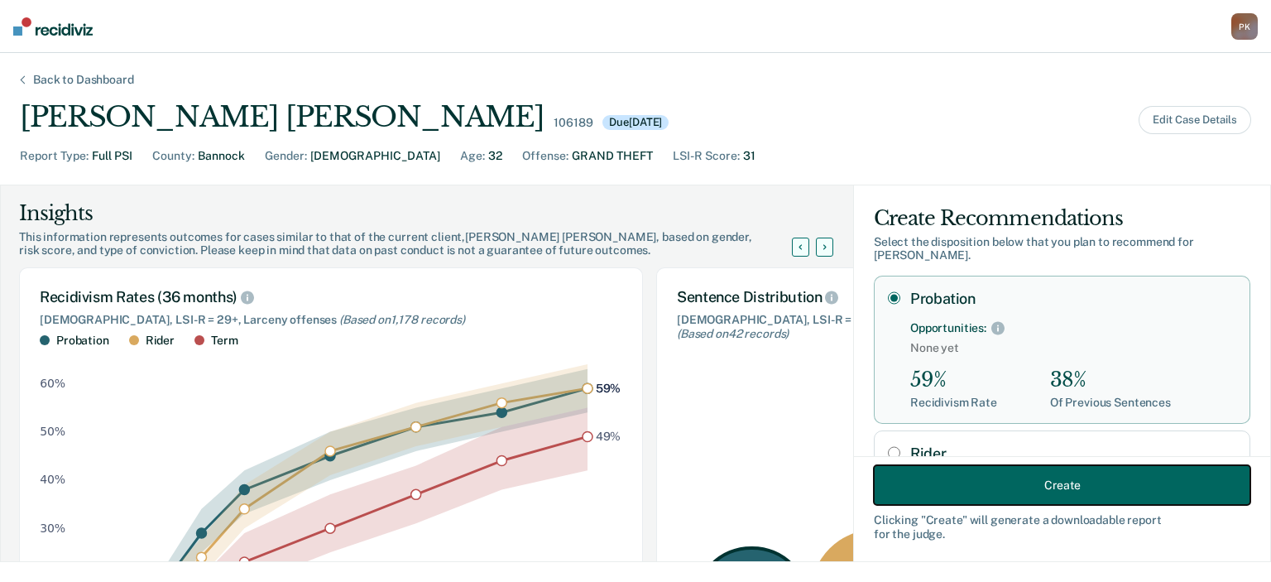
click at [1032, 489] on button "Create" at bounding box center [1062, 485] width 377 height 40
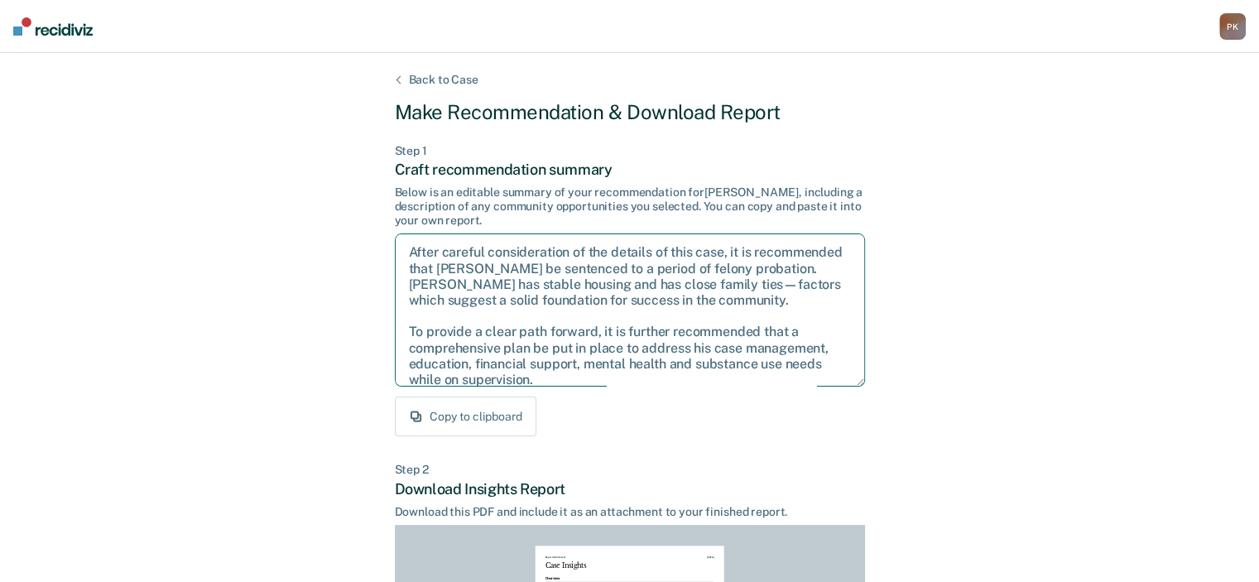
scroll to position [59, 0]
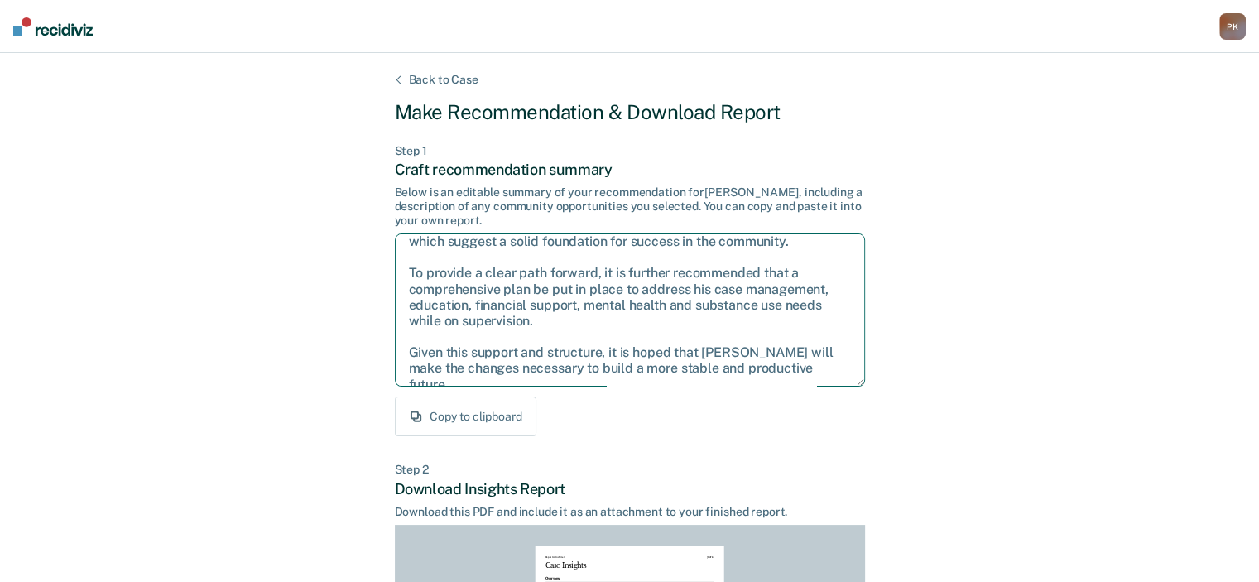
drag, startPoint x: 407, startPoint y: 251, endPoint x: 811, endPoint y: 380, distance: 424.1
click at [815, 382] on textarea "After careful consideration of the details of this case, it is recommended that…" at bounding box center [630, 309] width 470 height 153
click at [690, 423] on div "Copy to clipboard" at bounding box center [630, 416] width 470 height 40
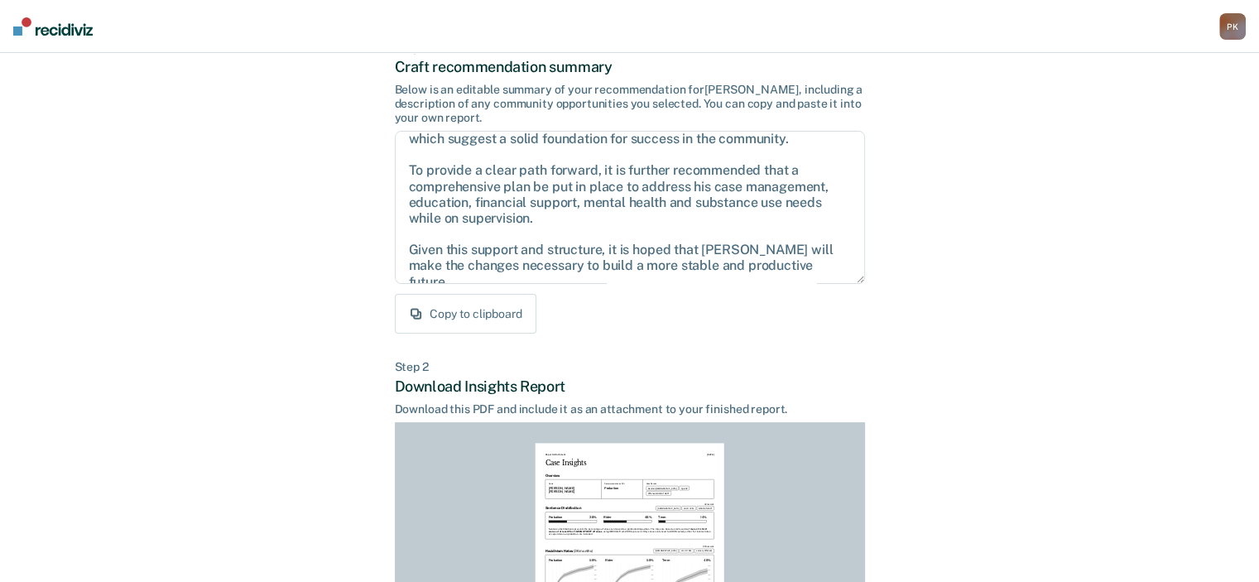
scroll to position [331, 0]
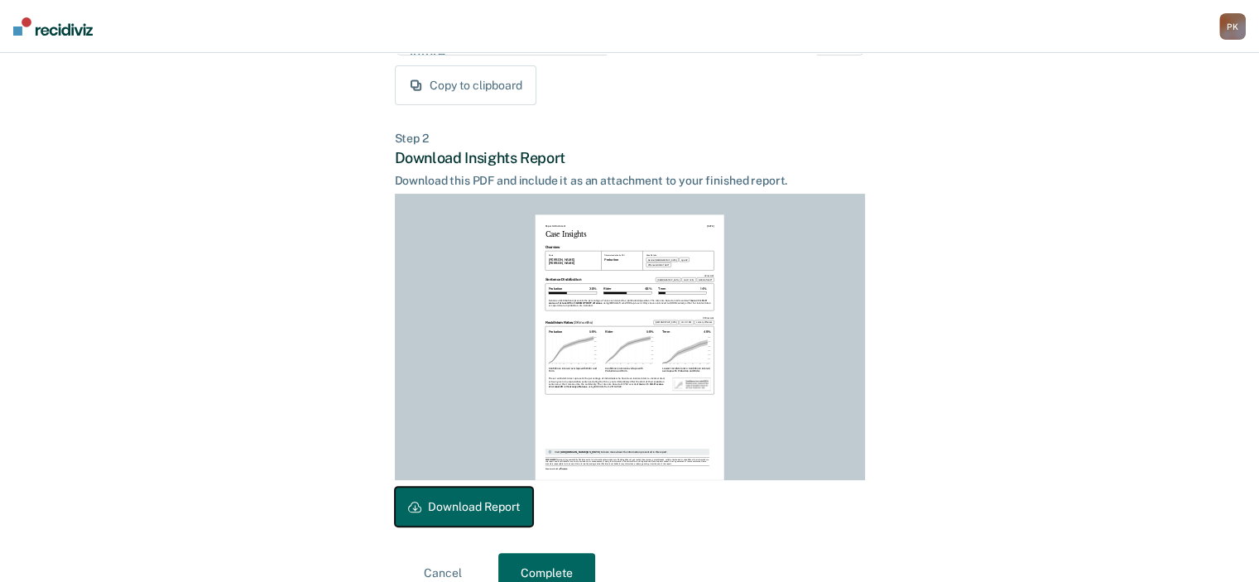
click at [475, 521] on button "Download Report" at bounding box center [464, 507] width 138 height 40
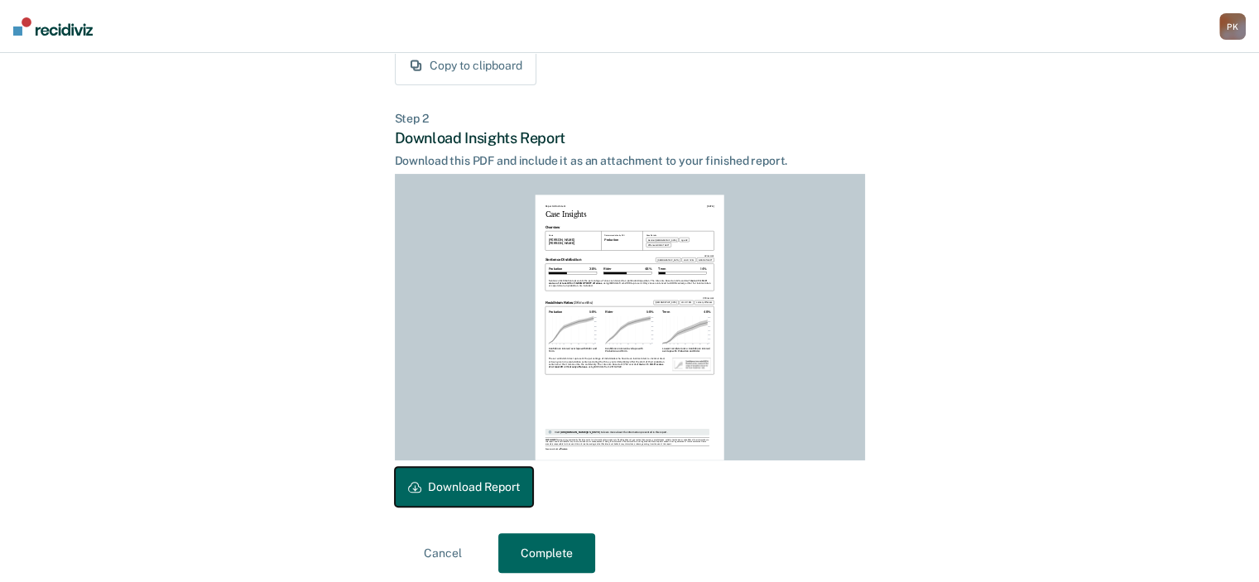
scroll to position [361, 0]
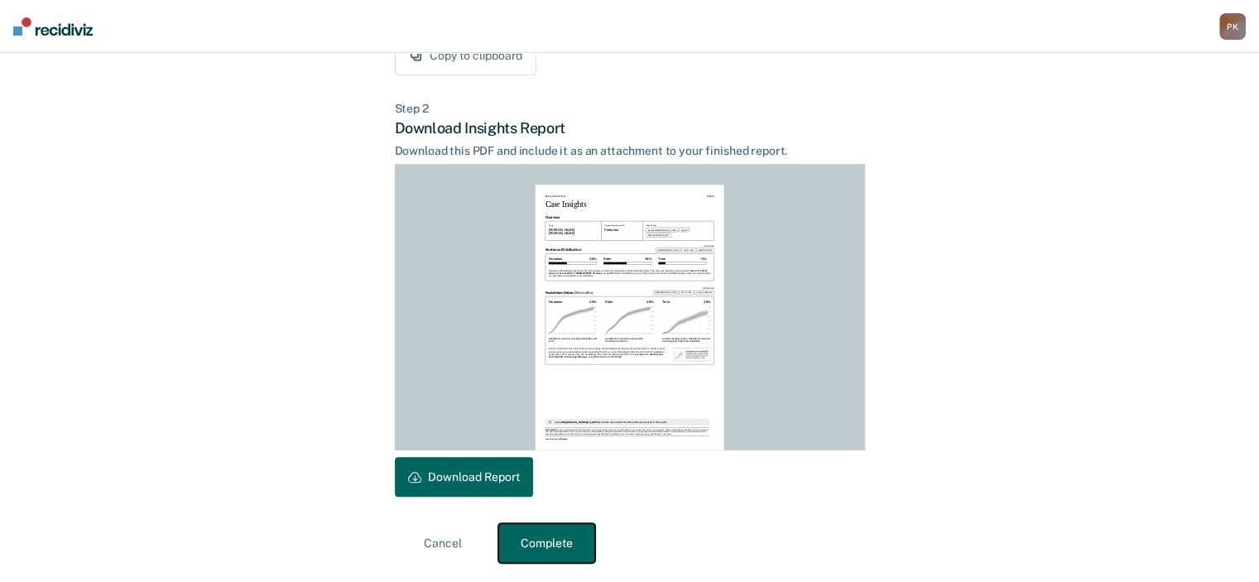
click at [536, 539] on button "Complete" at bounding box center [546, 543] width 97 height 40
